Goal: Task Accomplishment & Management: Complete application form

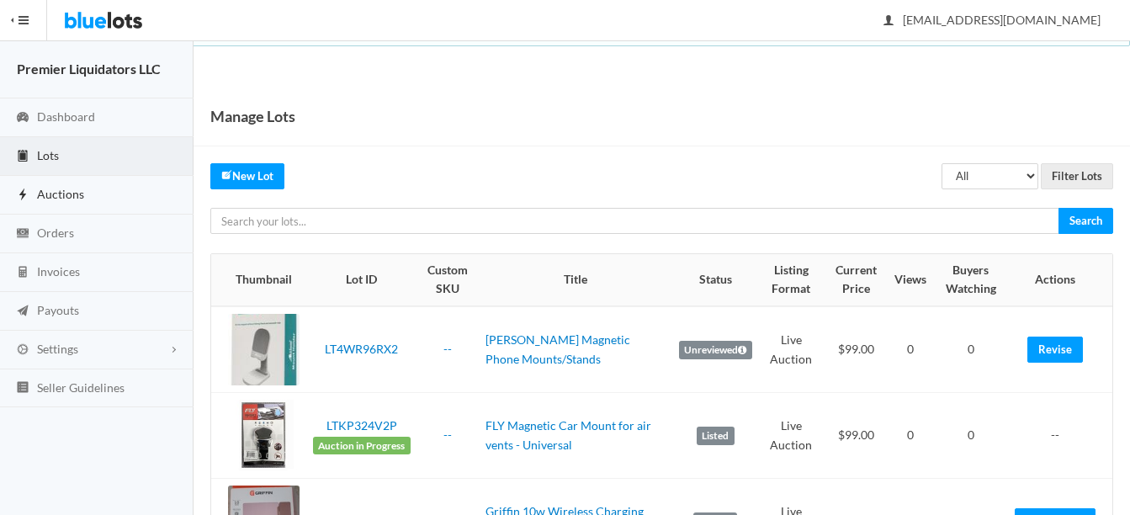
click at [49, 189] on span "Auctions" at bounding box center [60, 194] width 47 height 14
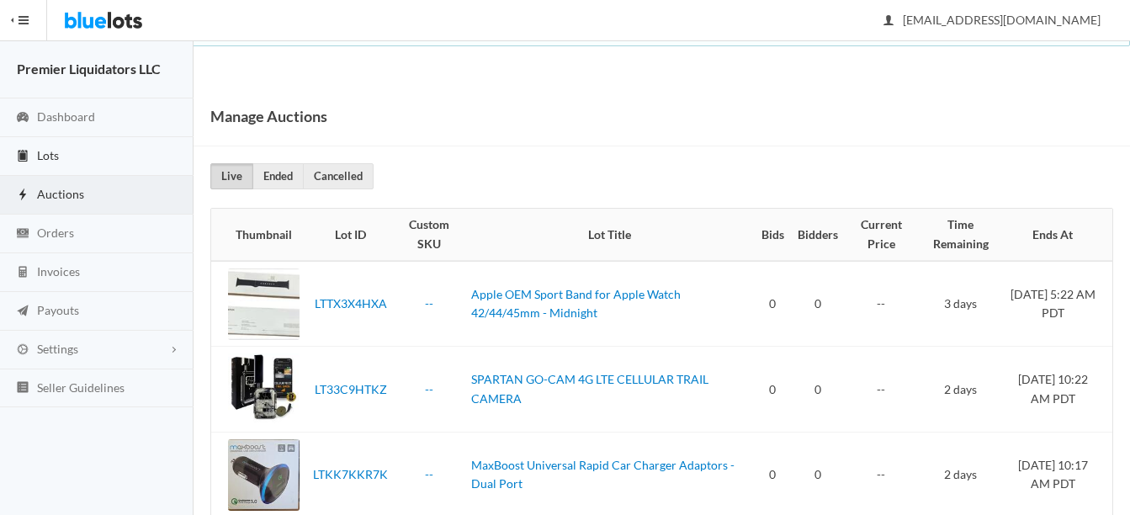
click at [39, 148] on span "Lots" at bounding box center [48, 155] width 22 height 14
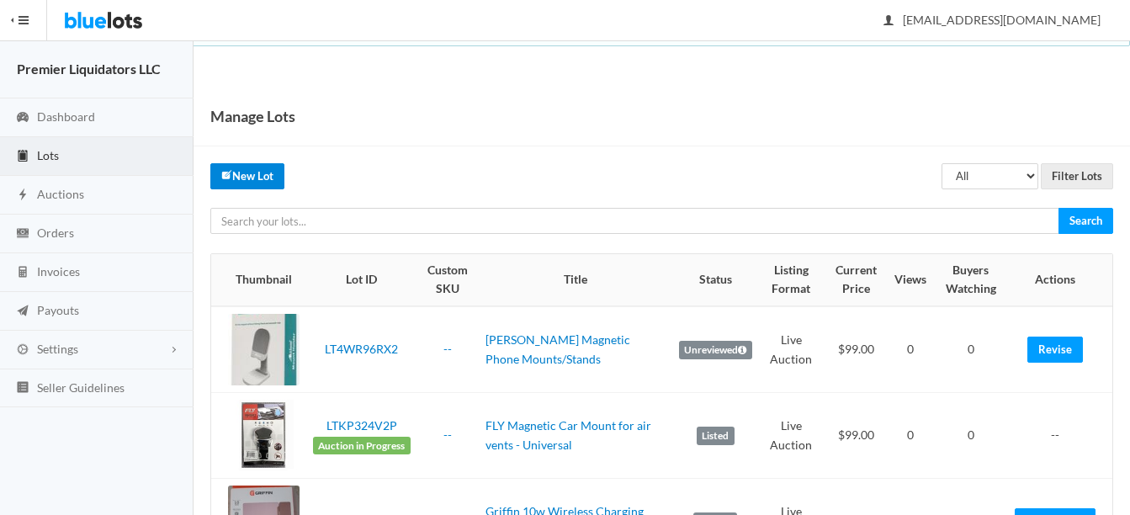
click at [233, 178] on link "New Lot" at bounding box center [247, 176] width 74 height 26
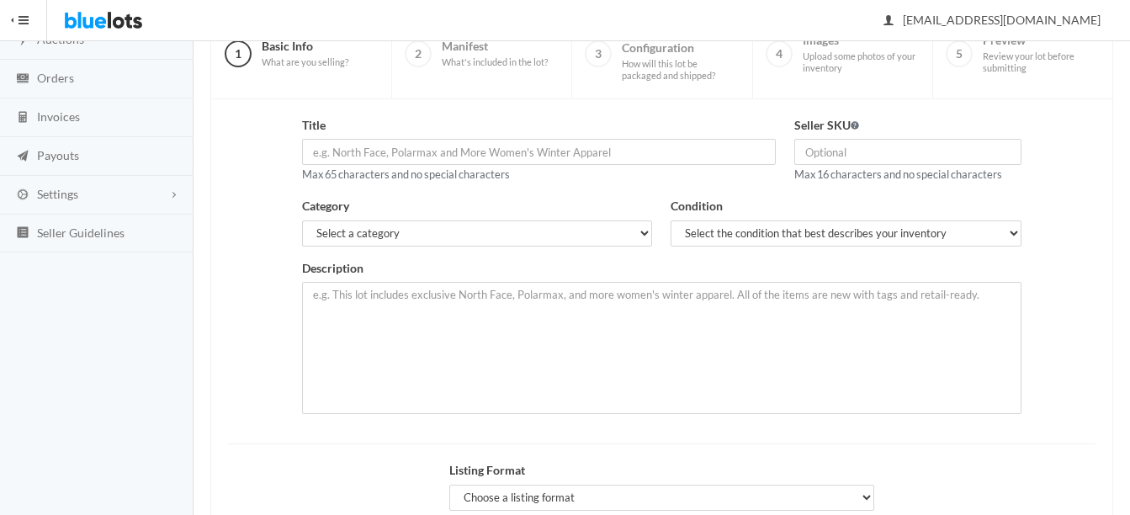
scroll to position [168, 0]
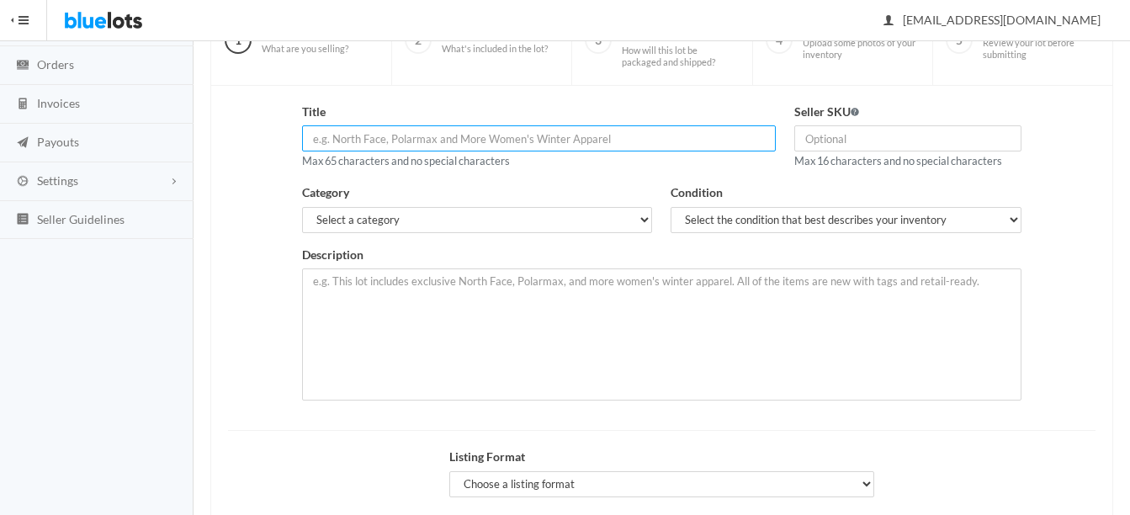
paste input "Elixage Wireless Charger + UV-C Sanitizer for Smartphones & More"
type input "Elixage Wireless Charger + UV-C Sanitizer for Smartphones & More"
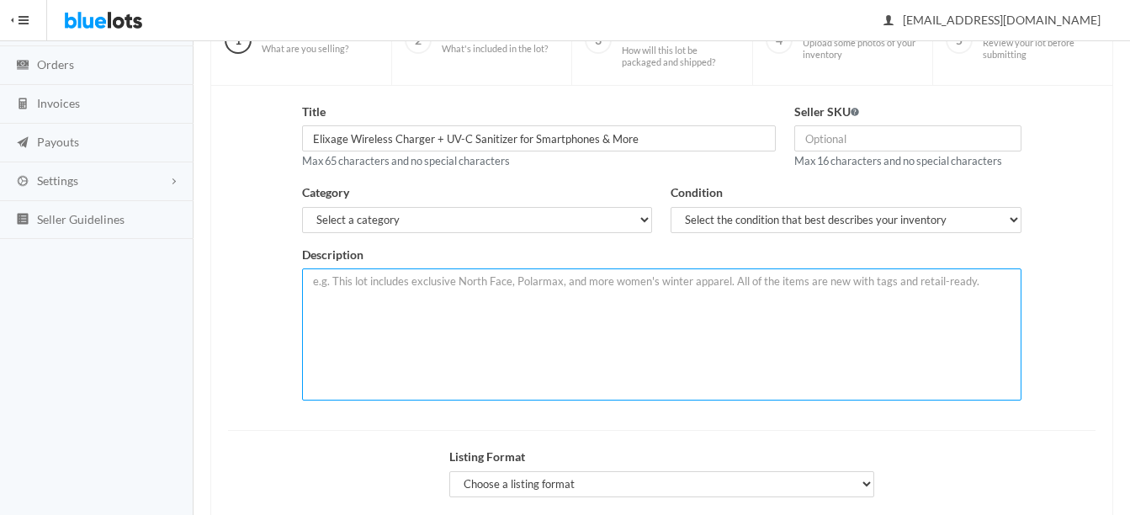
paste textarea "Elixage Wireless Charger + UV-C Sanitizer for Smartphones & More"
click at [774, 275] on textarea "Lot of 30 Elixage Wireless Charger + UV-C Sanitizer for Smartphones & More. New…" at bounding box center [662, 335] width 720 height 132
paste textarea "Features: Window to view phone notifications Sanitize other items LED status in…"
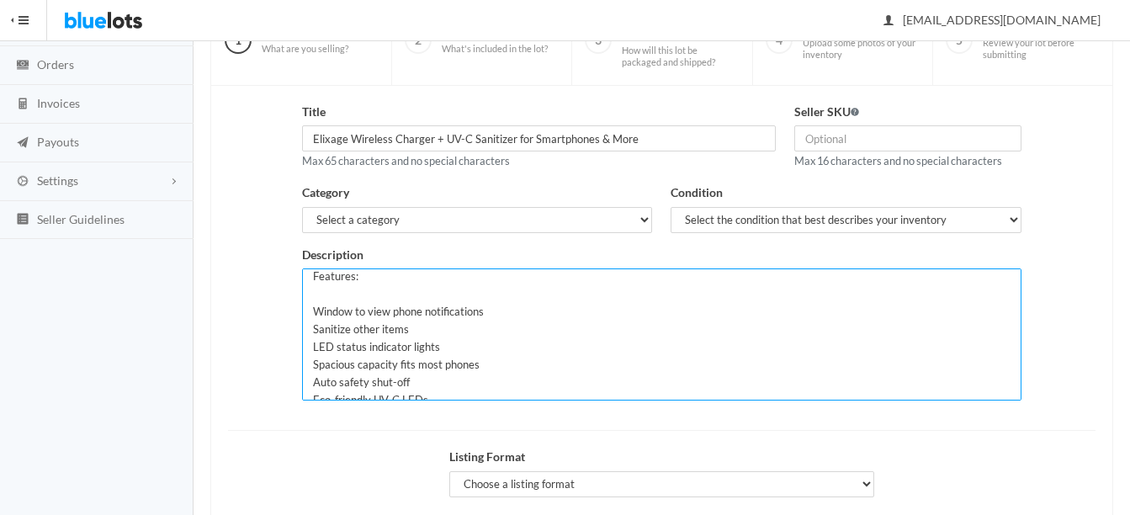
scroll to position [0, 0]
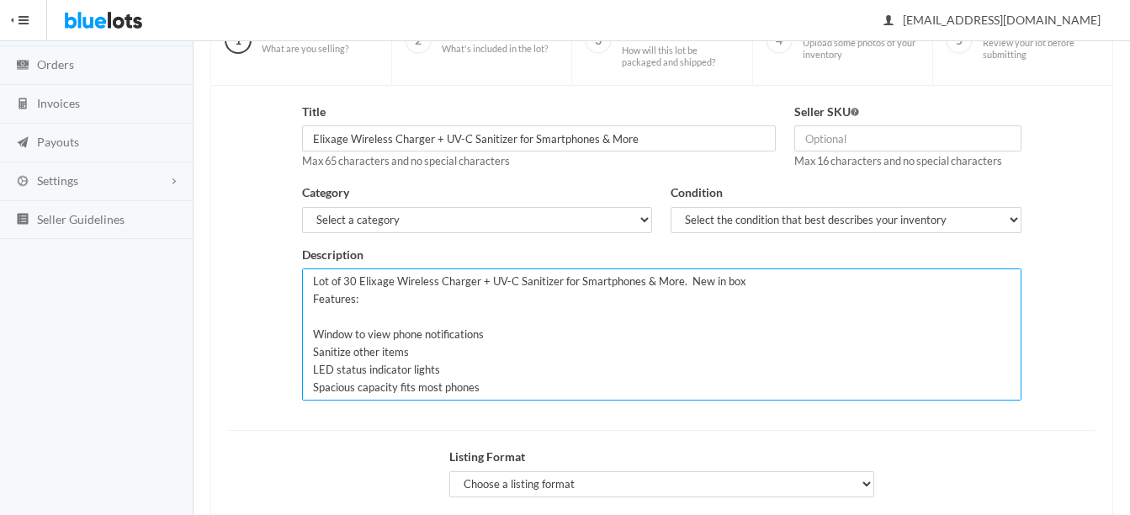
click at [775, 285] on textarea "Lot of 30 Elixage Wireless Charger + UV-C Sanitizer for Smartphones & More. New…" at bounding box center [662, 335] width 720 height 132
click at [513, 336] on textarea "Lot of 30 Elixage Wireless Charger + UV-C Sanitizer for Smartphones & More. New…" at bounding box center [662, 335] width 720 height 132
click at [475, 351] on textarea "Lot of 30 Elixage Wireless Charger + UV-C Sanitizer for Smartphones & More. New…" at bounding box center [662, 335] width 720 height 132
click at [468, 370] on textarea "Lot of 30 Elixage Wireless Charger + UV-C Sanitizer for Smartphones & More. New…" at bounding box center [662, 335] width 720 height 132
click at [499, 386] on textarea "Lot of 30 Elixage Wireless Charger + UV-C Sanitizer for Smartphones & More. New…" at bounding box center [662, 335] width 720 height 132
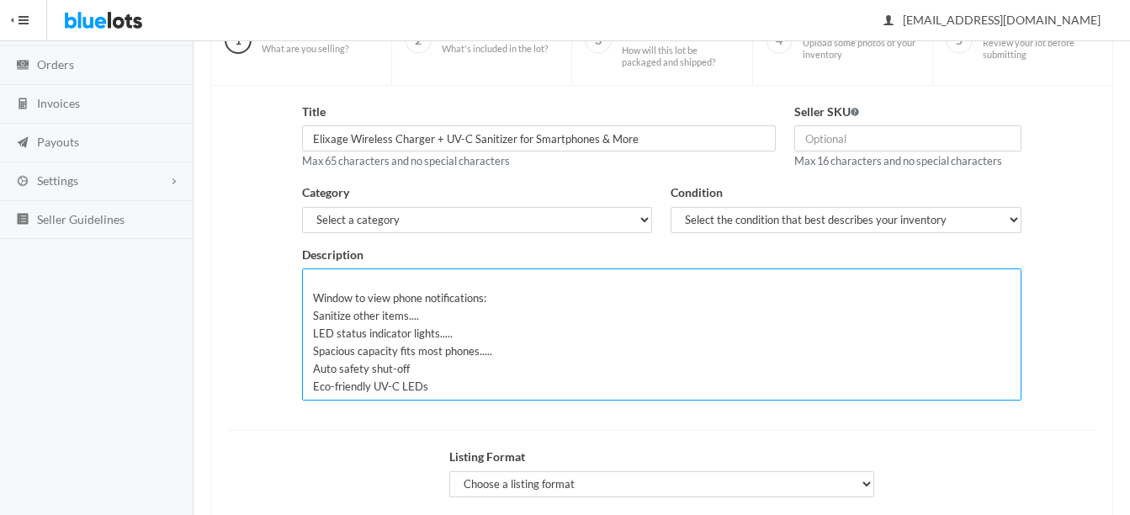
scroll to position [53, 0]
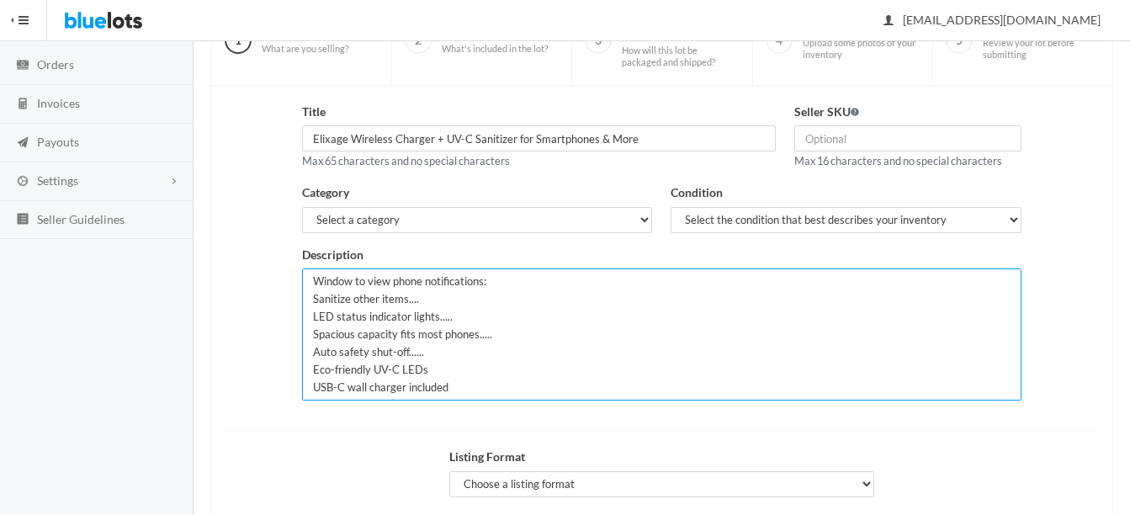
click at [452, 368] on textarea "Lot of 30 Elixage Wireless Charger + UV-C Sanitizer for Smartphones & More. New…" at bounding box center [662, 335] width 720 height 132
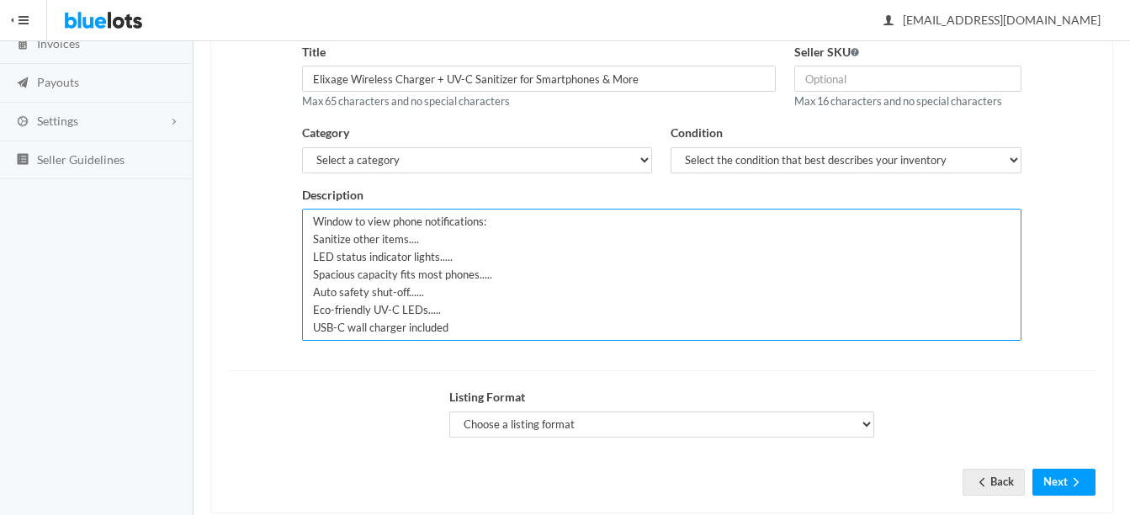
scroll to position [253, 0]
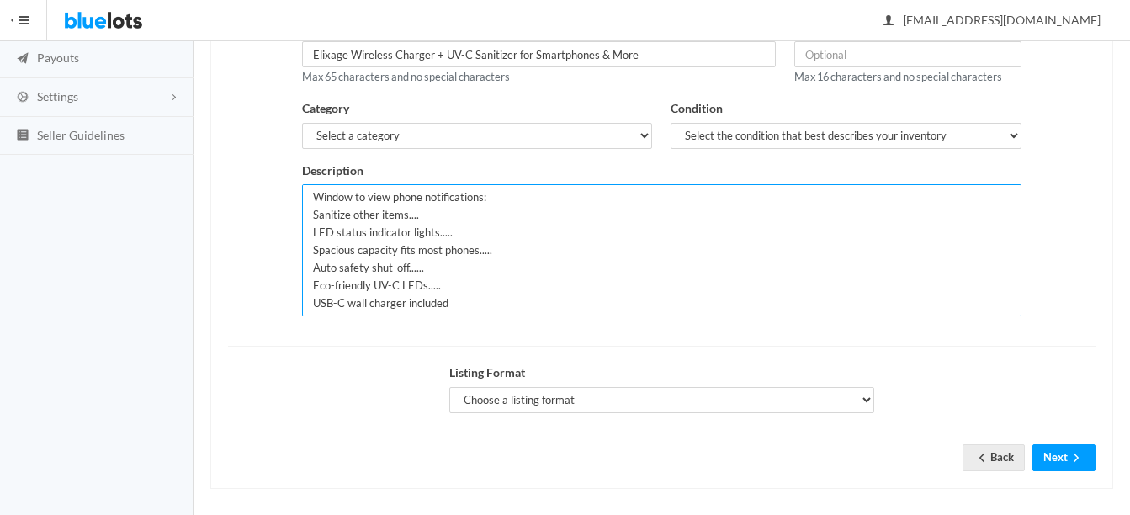
type textarea "Lot of 30 Elixage Wireless Charger + UV-C Sanitizer for Smartphones & More. New…"
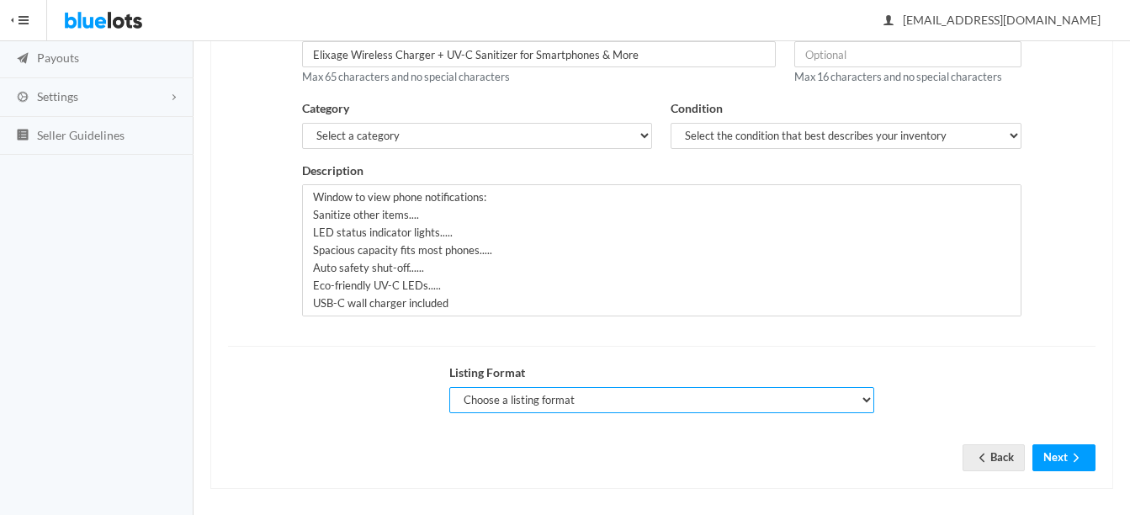
click at [552, 401] on select "Choose a listing format Auction Buy Now" at bounding box center [661, 400] width 425 height 26
select select "true"
click at [449, 387] on select "Choose a listing format Auction Buy Now" at bounding box center [661, 400] width 425 height 26
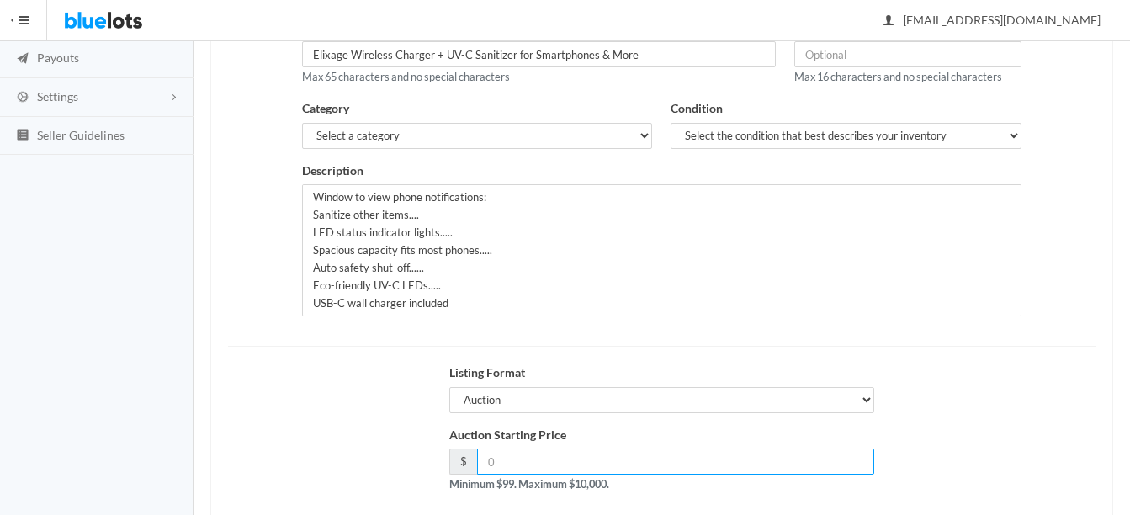
click at [575, 459] on input "number" at bounding box center [675, 462] width 397 height 26
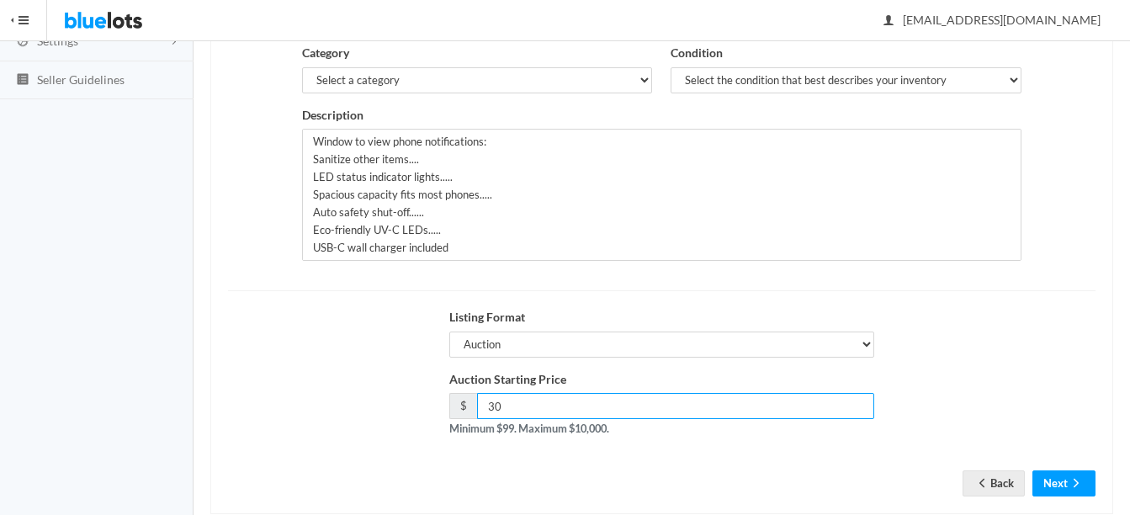
scroll to position [337, 0]
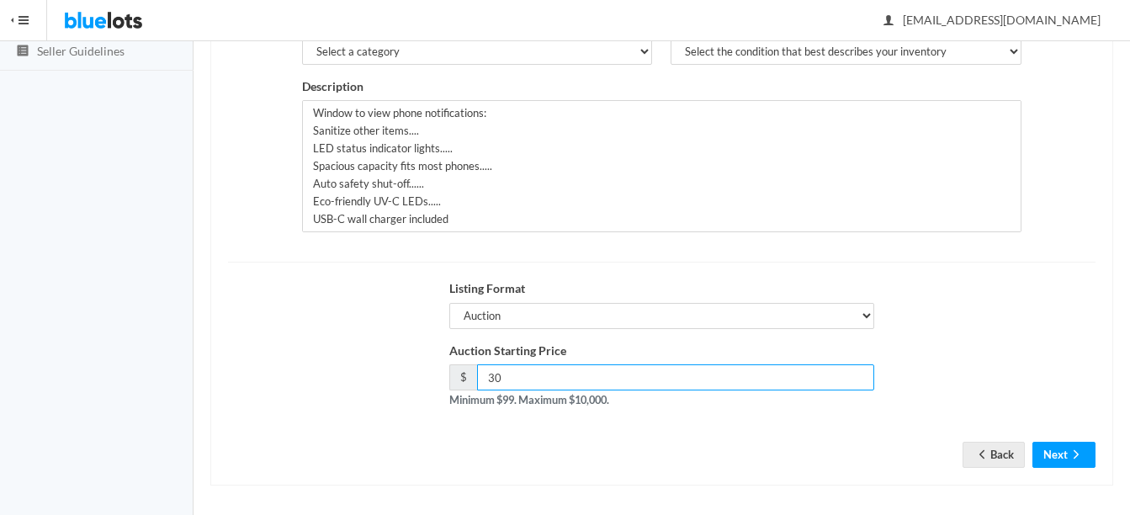
type input "3"
type input "99"
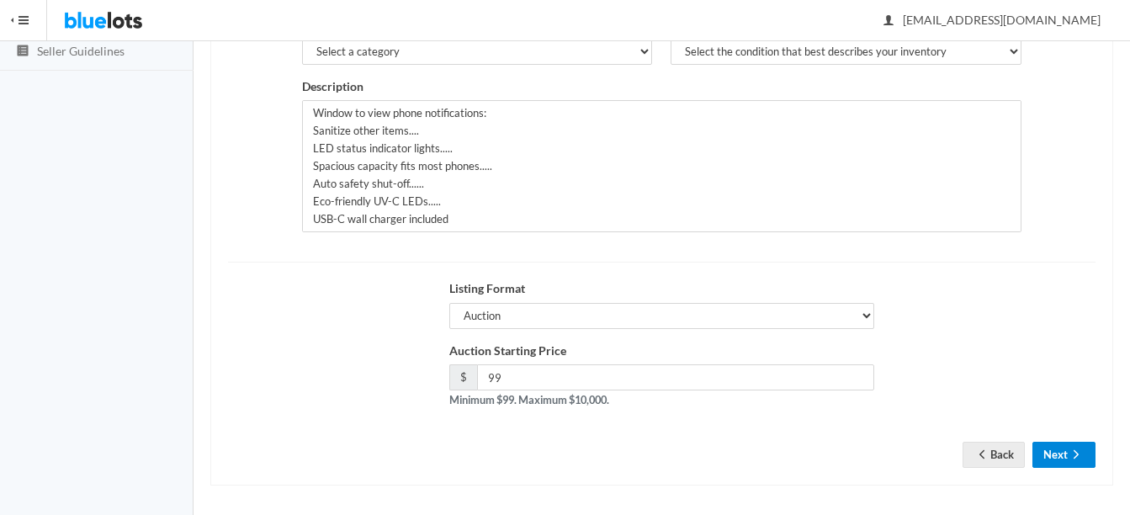
click at [1061, 452] on button "Next" at bounding box center [1064, 455] width 63 height 26
click at [598, 51] on select "Select a category Electronics Clothing, Shoes & Accessories Appliances Home & G…" at bounding box center [477, 52] width 351 height 26
select select "1"
click at [302, 39] on select "Select a category Electronics Clothing, Shoes & Accessories Appliances Home & G…" at bounding box center [477, 52] width 351 height 26
click at [711, 51] on select "Select the condition that best describes your inventory Brand New Shelf Pulls C…" at bounding box center [846, 52] width 351 height 26
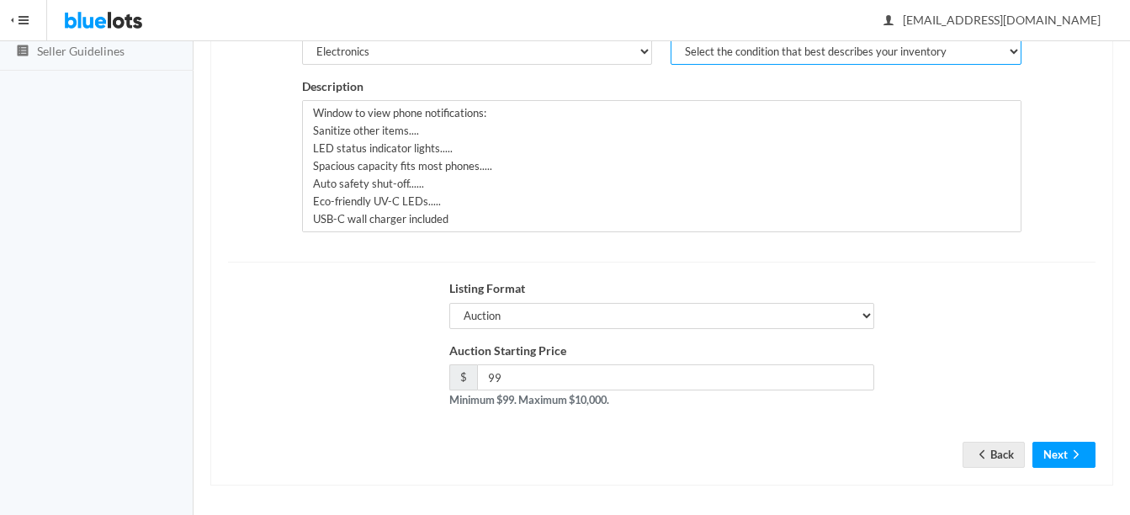
select select "1"
click at [671, 39] on select "Select the condition that best describes your inventory Brand New Shelf Pulls C…" at bounding box center [846, 52] width 351 height 26
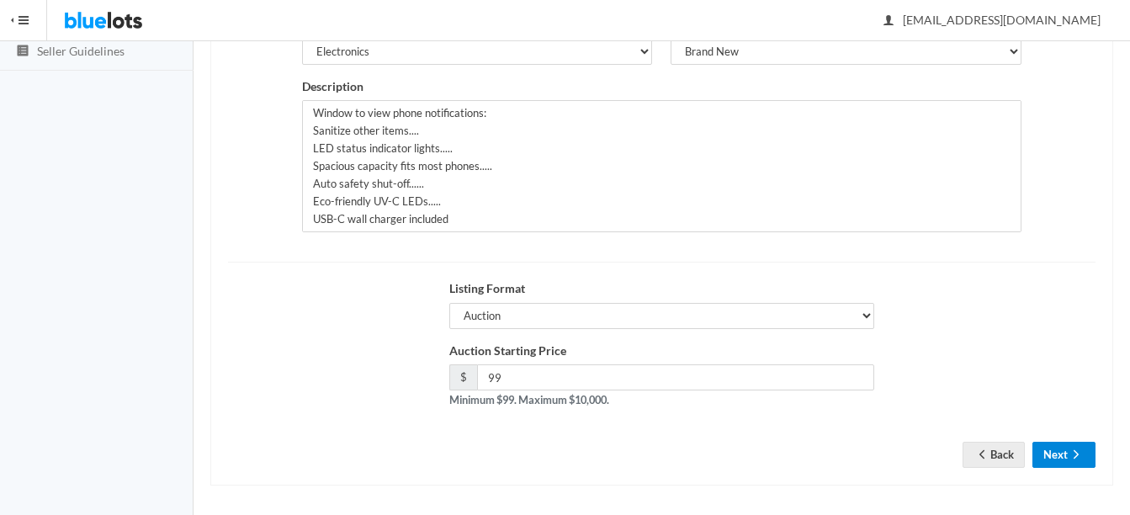
click at [1072, 450] on icon "arrow forward" at bounding box center [1076, 454] width 17 height 13
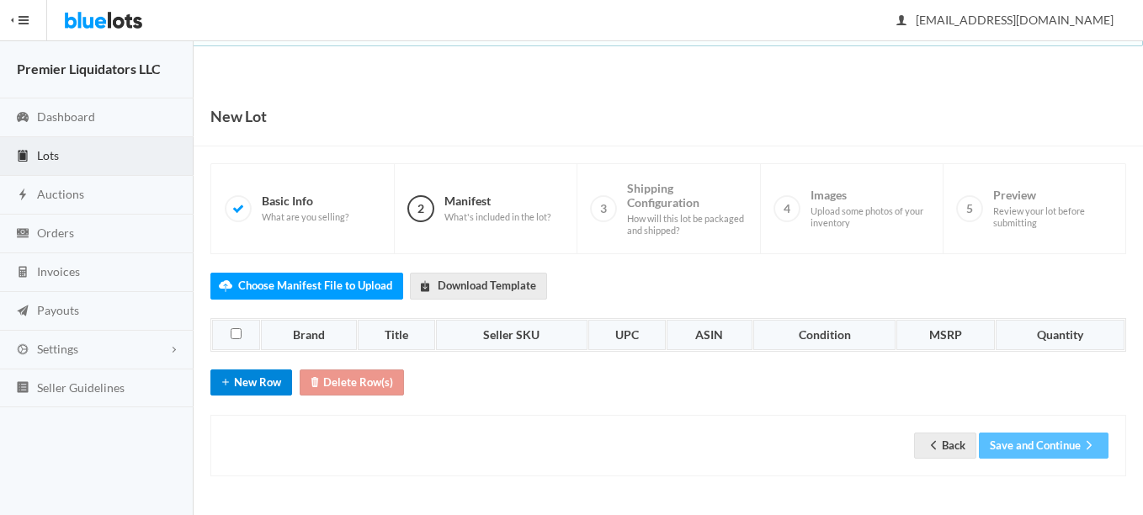
click at [269, 383] on button "New Row" at bounding box center [251, 383] width 82 height 26
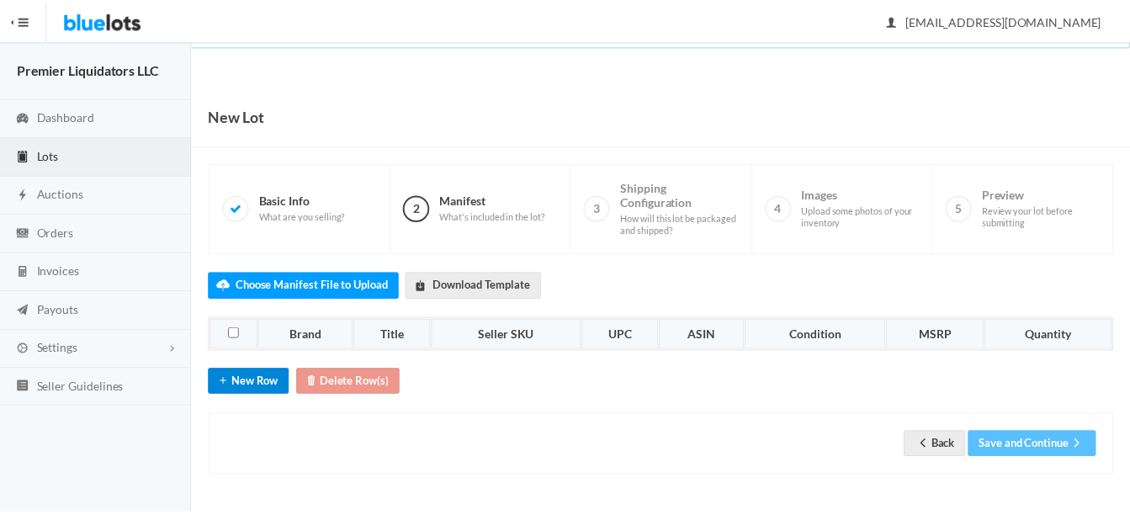
scroll to position [26, 0]
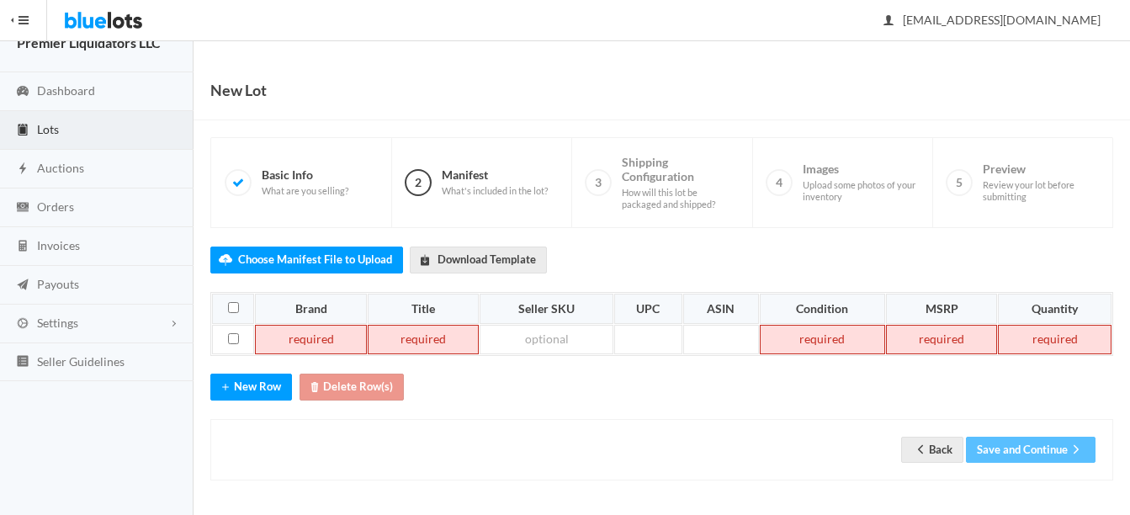
paste td
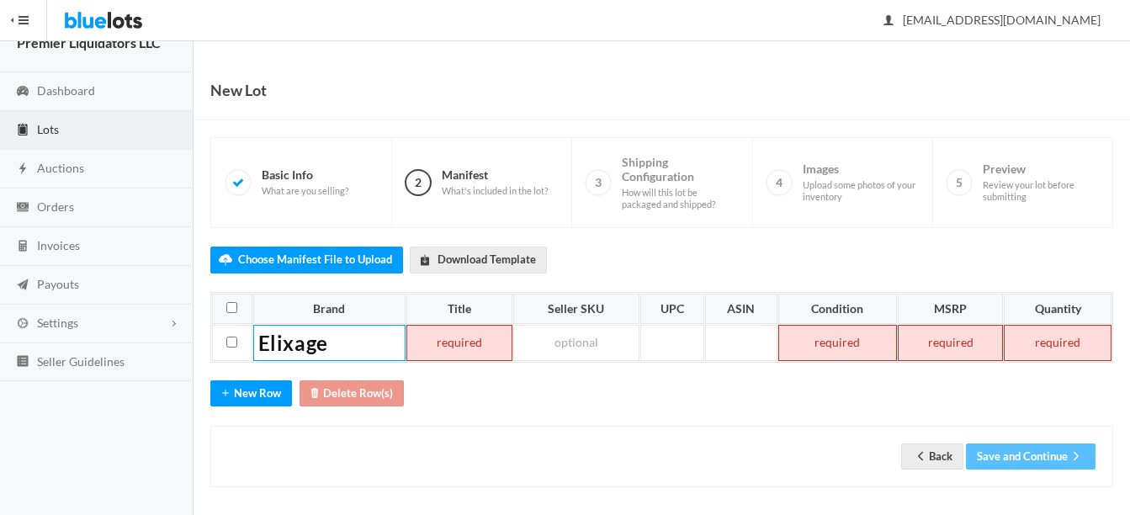
click at [449, 335] on td at bounding box center [460, 343] width 106 height 36
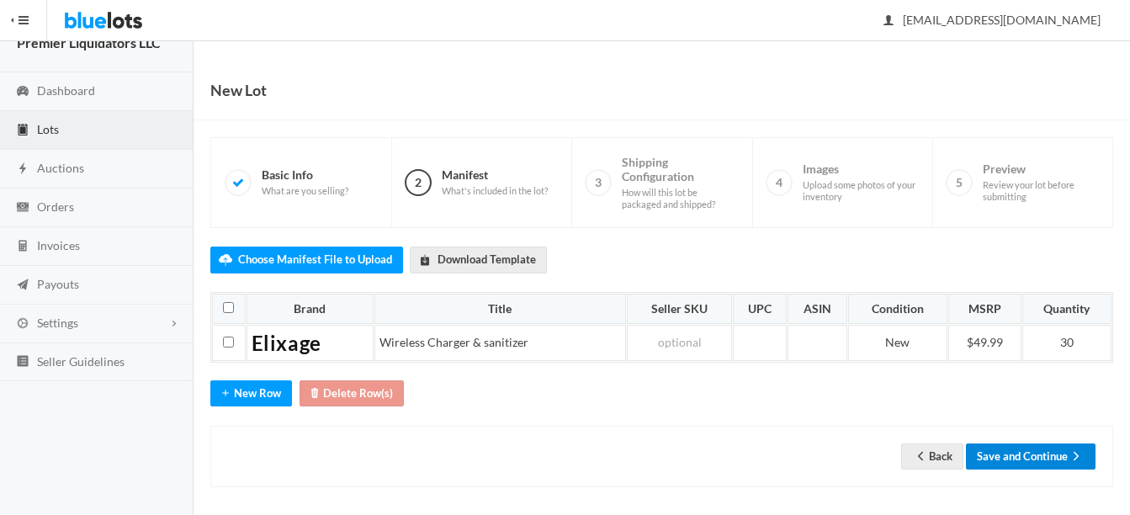
click at [1001, 451] on button "Save and Continue" at bounding box center [1031, 457] width 130 height 26
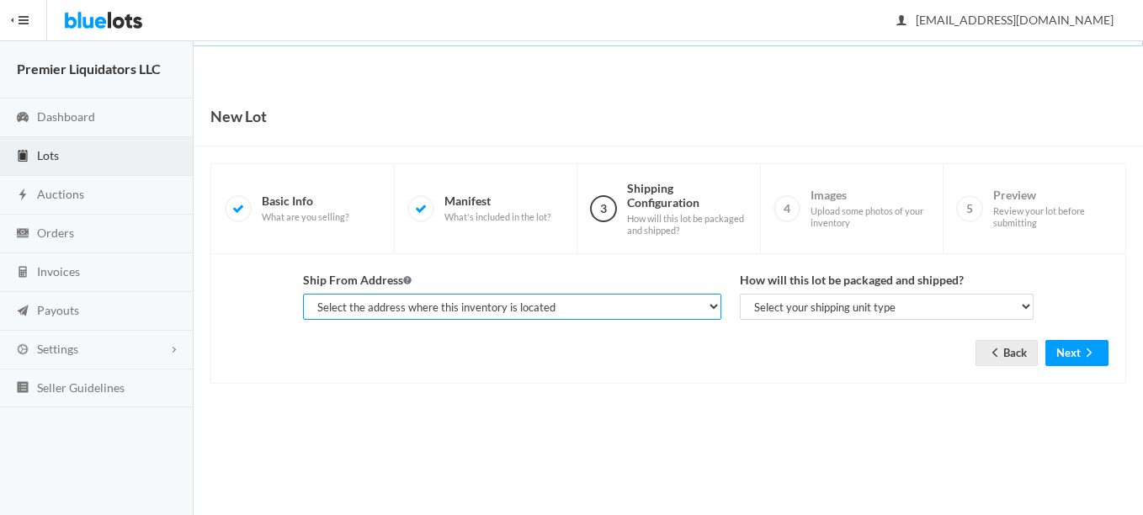
click at [542, 298] on select "Select the address where this inventory is located Premier Liquidatores, 398 E …" at bounding box center [512, 307] width 418 height 26
select select "25095"
click at [303, 294] on select "Select the address where this inventory is located Premier Liquidatores, 398 E …" at bounding box center [512, 307] width 418 height 26
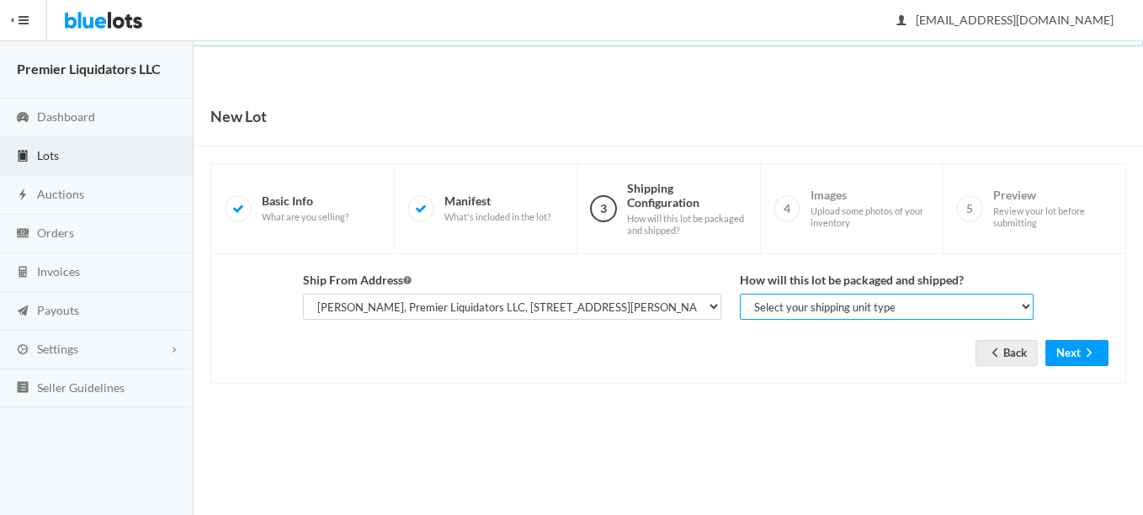
click at [781, 306] on select "Select your shipping unit type Parcel Pallet Truckload" at bounding box center [887, 307] width 294 height 26
select select "parcel"
click at [740, 294] on select "Select your shipping unit type Parcel Pallet Truckload" at bounding box center [887, 307] width 294 height 26
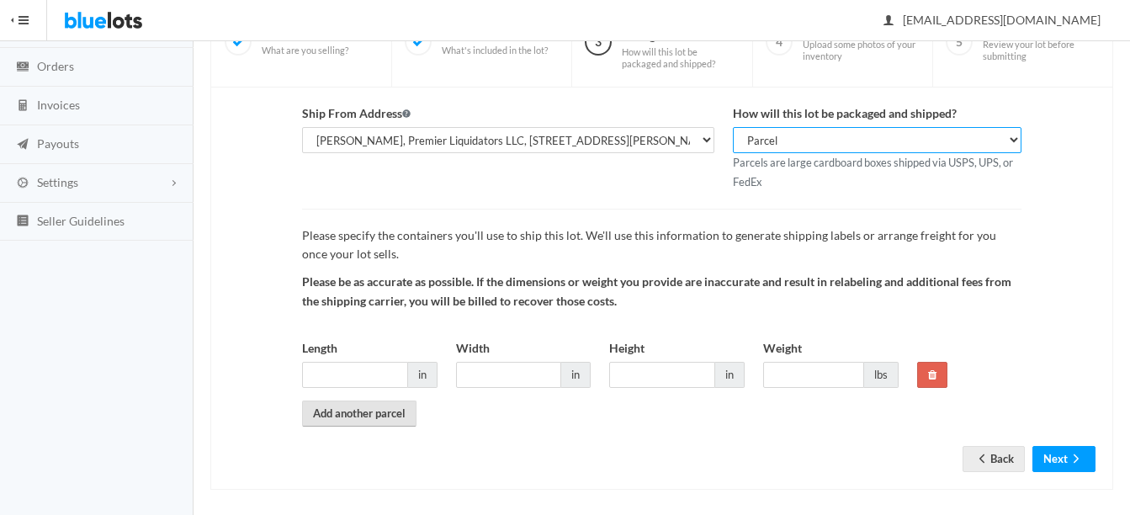
scroll to position [168, 0]
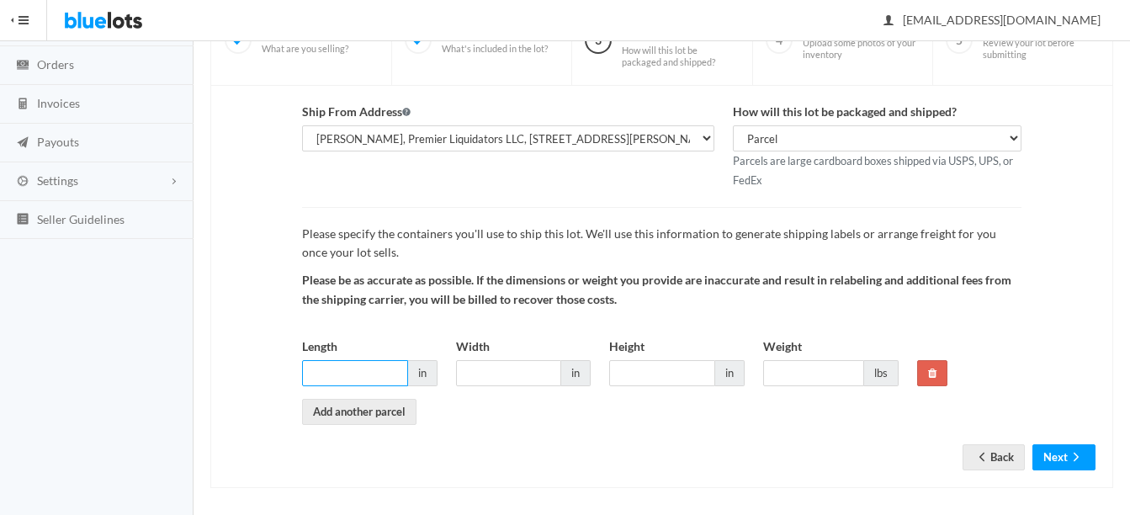
click at [357, 376] on input "Length" at bounding box center [355, 373] width 106 height 26
type input "16"
type input "22"
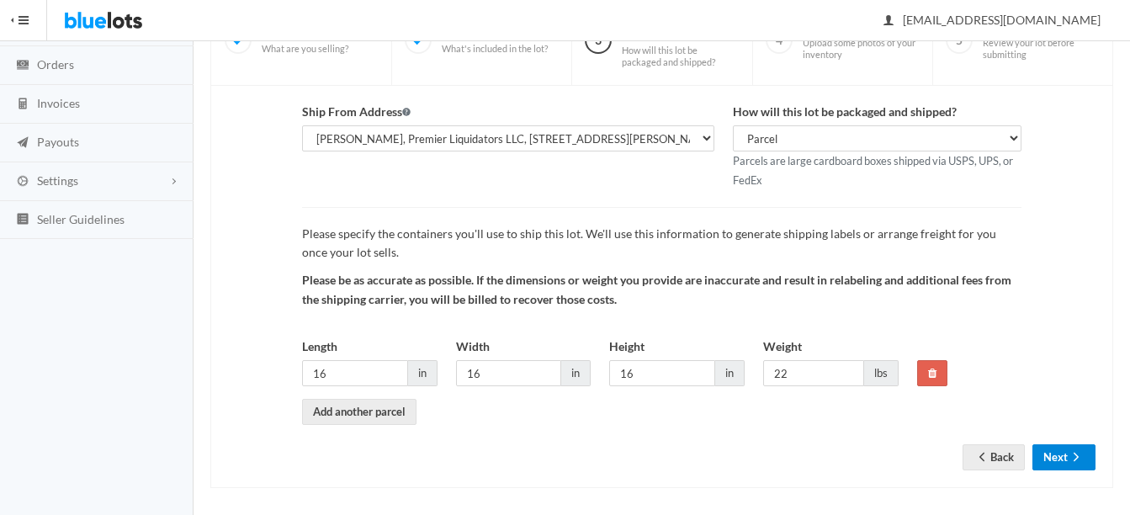
click at [1054, 456] on button "Next" at bounding box center [1064, 457] width 63 height 26
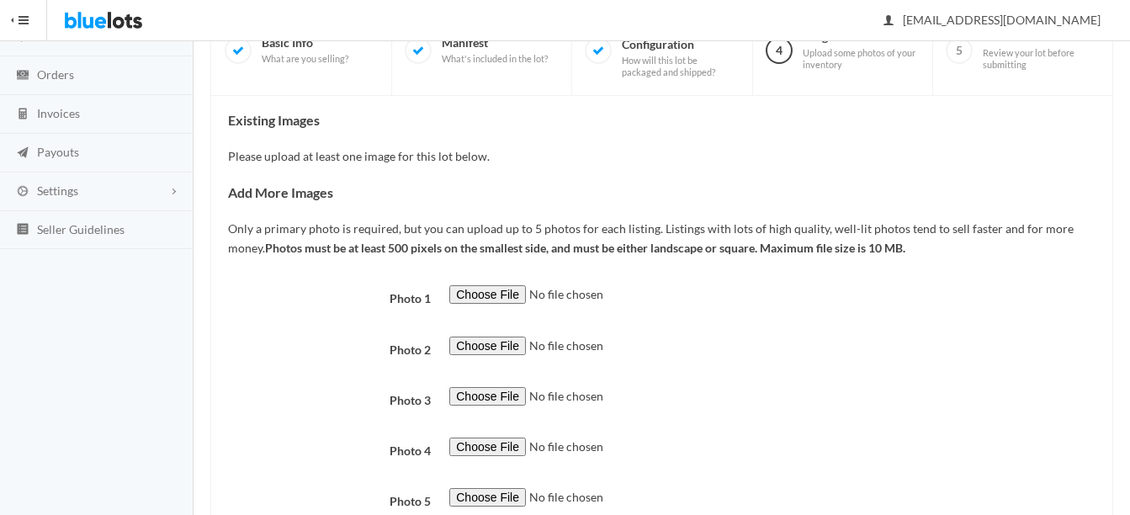
scroll to position [168, 0]
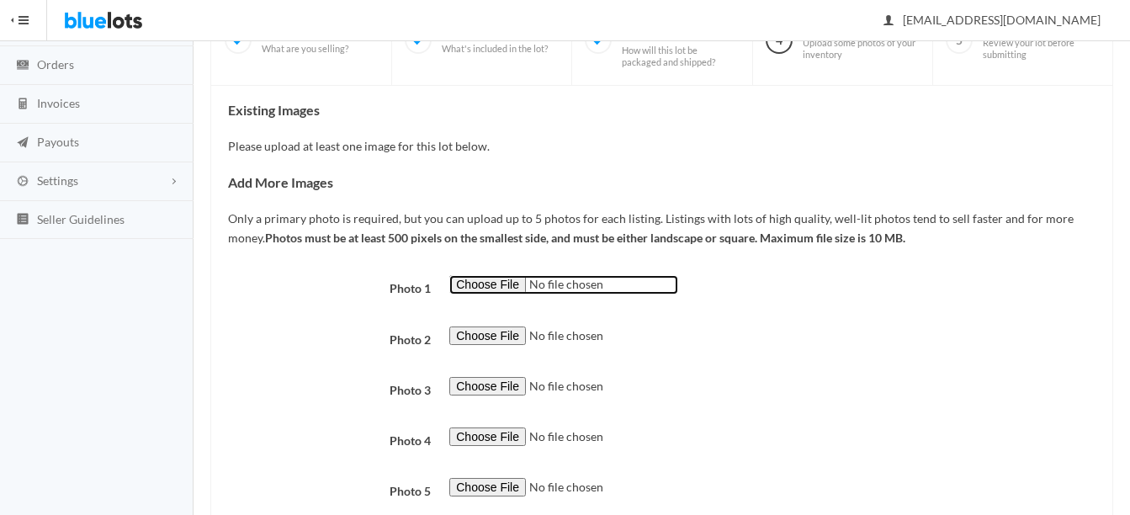
click at [477, 282] on input "file" at bounding box center [563, 284] width 229 height 19
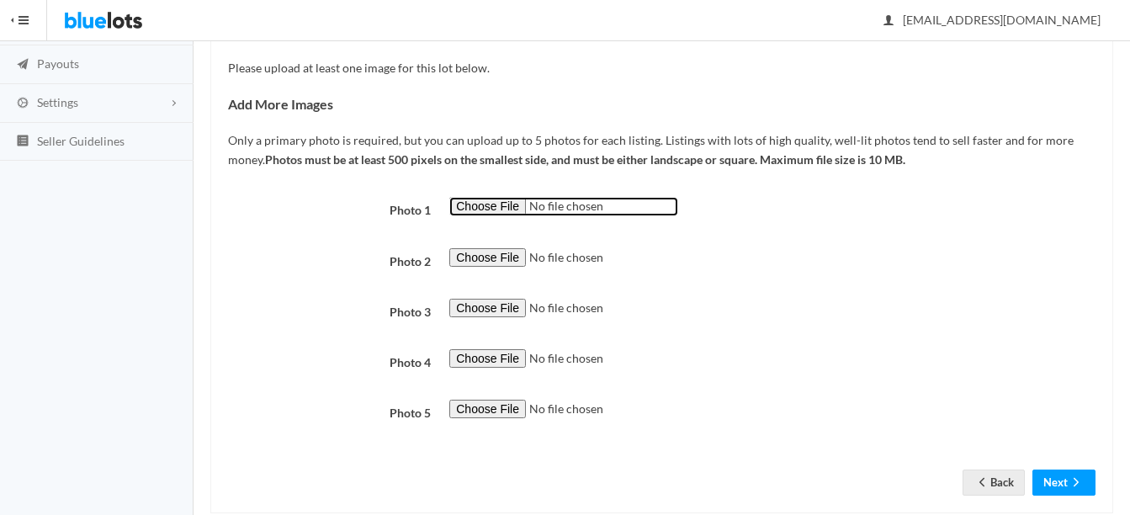
scroll to position [279, 0]
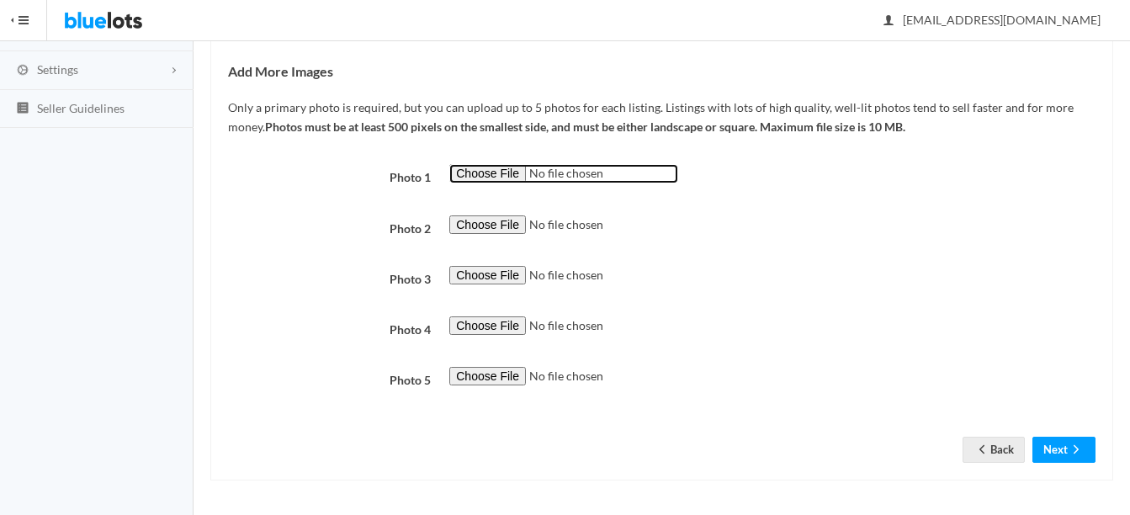
click at [492, 172] on input "file" at bounding box center [563, 173] width 229 height 19
click at [507, 167] on input "file" at bounding box center [563, 173] width 229 height 19
type input "C:\fakepath\ELI277380817__1_656f43e5-50ae-48ee-a7db-648abcf87478.jpg"
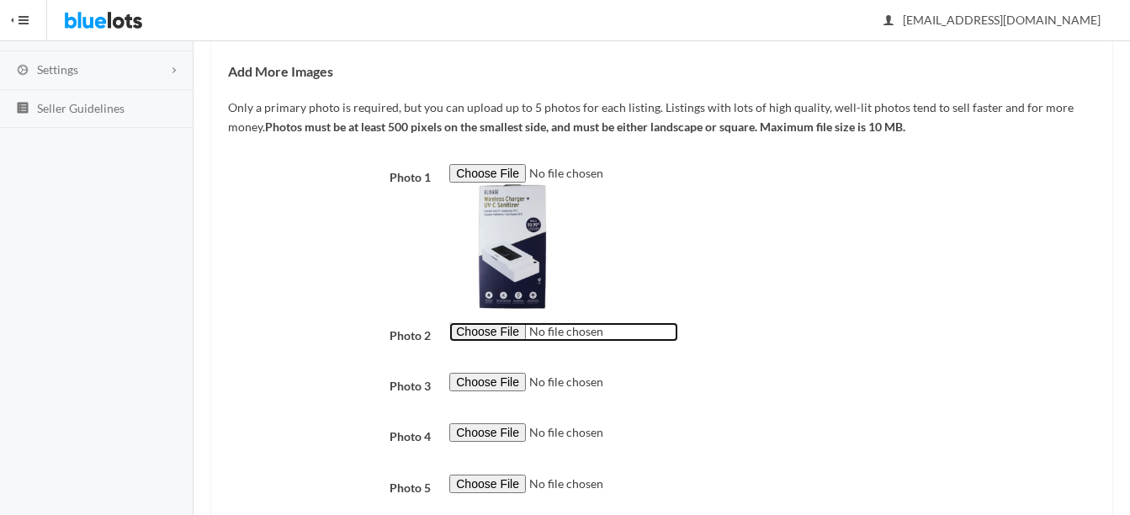
click at [497, 335] on input "file" at bounding box center [563, 331] width 229 height 19
type input "C:\fakepath\ELI277380817__4_41fe6923-38a8-42f4-9567-b00460df71a6.jpg"
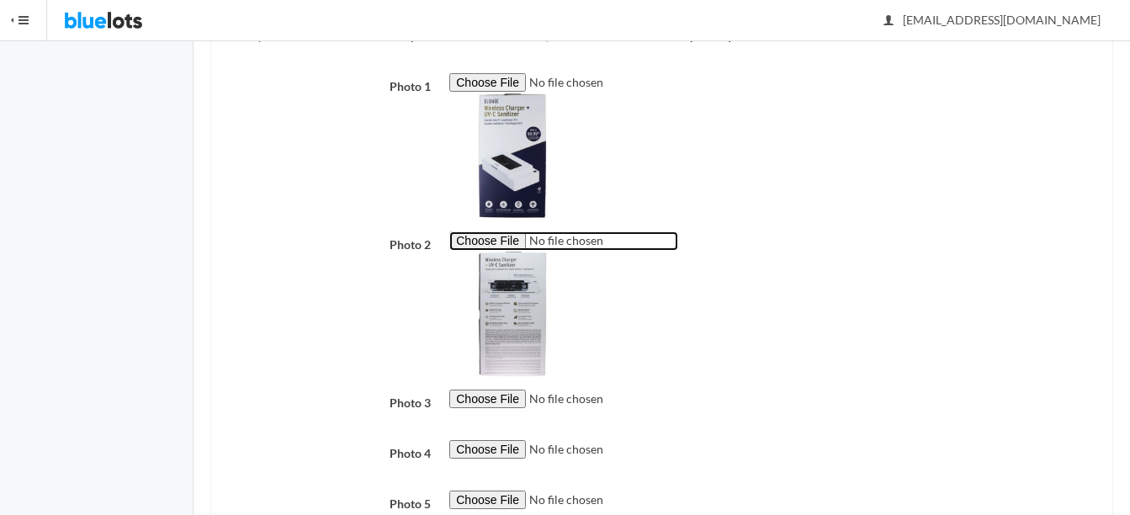
scroll to position [494, 0]
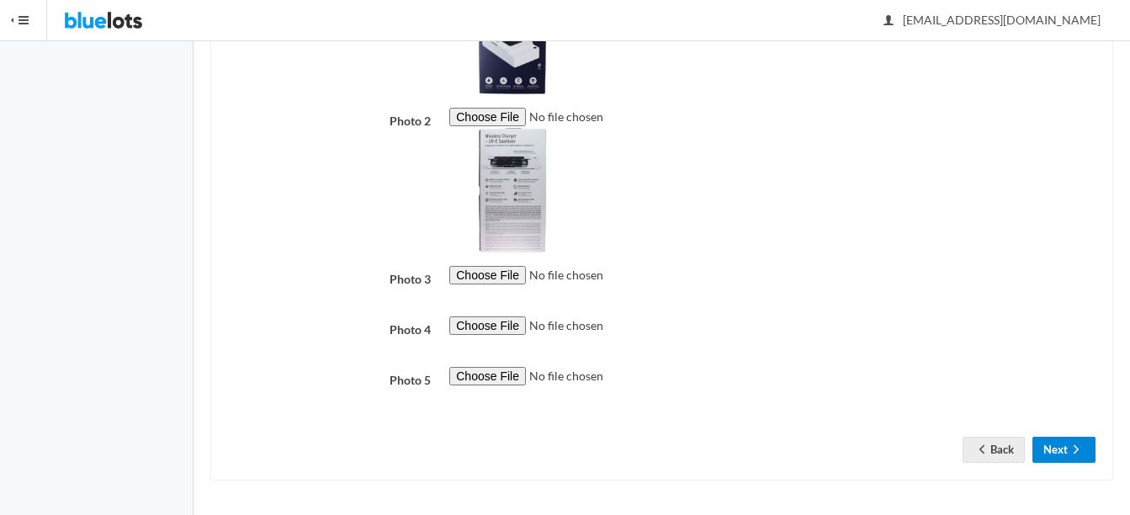
click at [1070, 448] on icon "arrow forward" at bounding box center [1076, 449] width 17 height 13
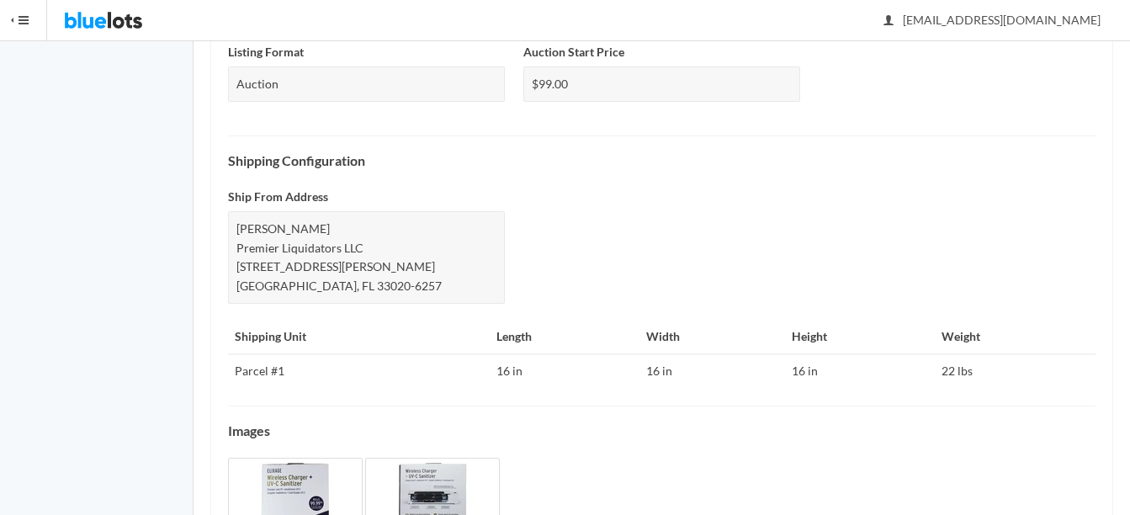
scroll to position [762, 0]
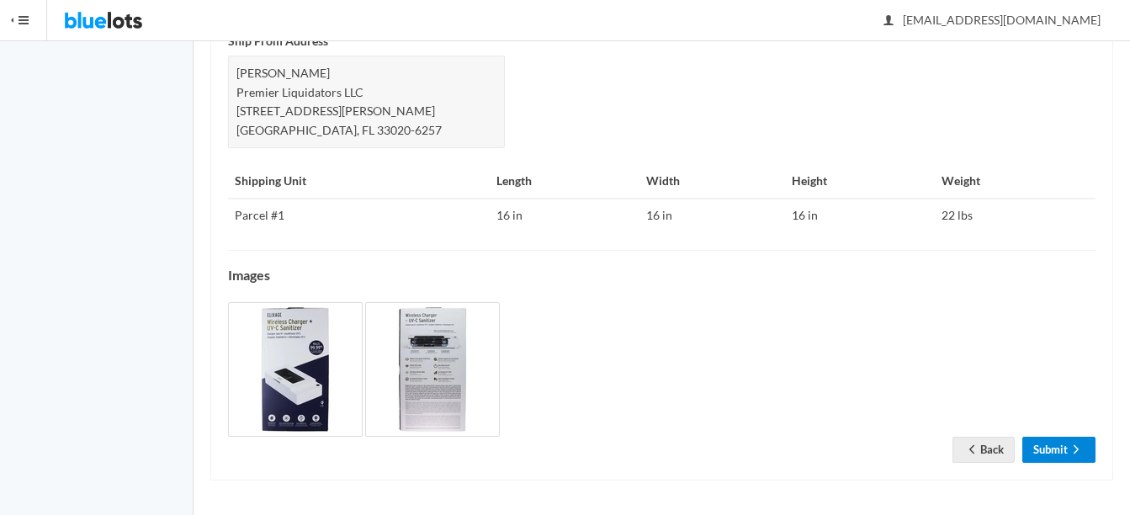
click at [1076, 455] on icon "arrow forward" at bounding box center [1076, 449] width 17 height 13
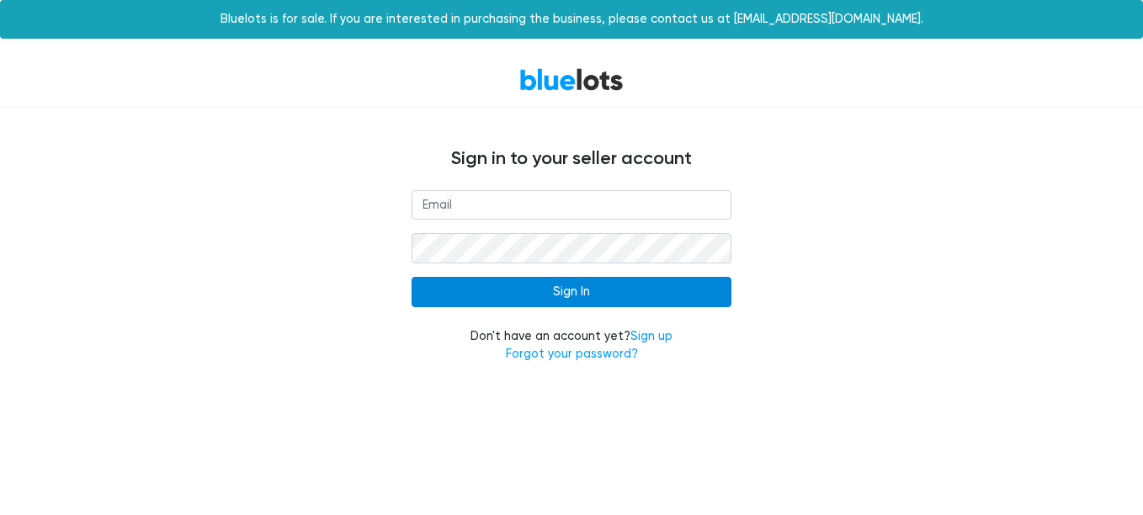
type input "[EMAIL_ADDRESS][DOMAIN_NAME]"
click at [504, 294] on input "Sign In" at bounding box center [572, 292] width 320 height 30
